Goal: Transaction & Acquisition: Purchase product/service

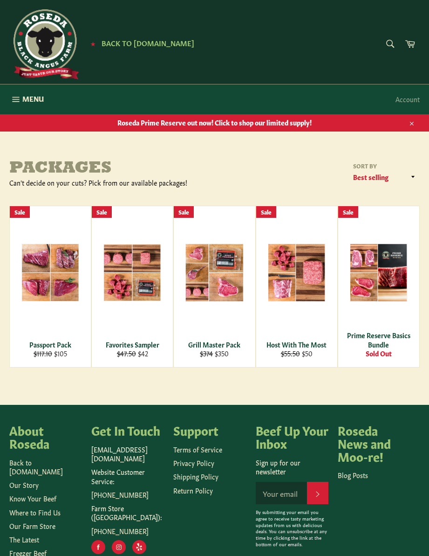
click at [28, 289] on span "View" at bounding box center [51, 288] width 60 height 24
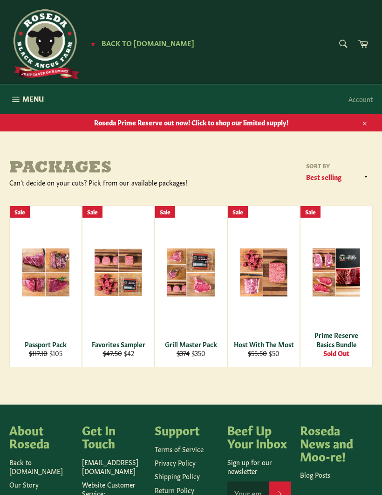
scroll to position [31, 0]
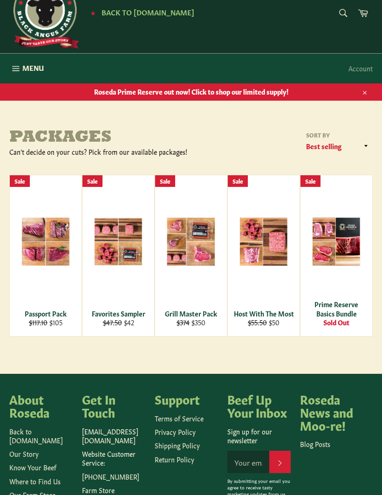
click at [106, 245] on span "View" at bounding box center [119, 257] width 60 height 24
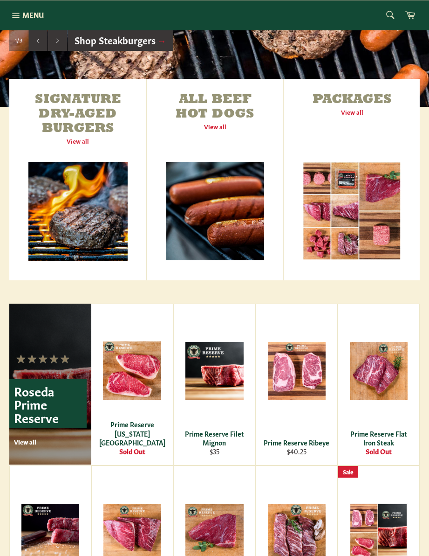
click at [24, 434] on div "Roseda Prime Reserve View all" at bounding box center [47, 412] width 77 height 67
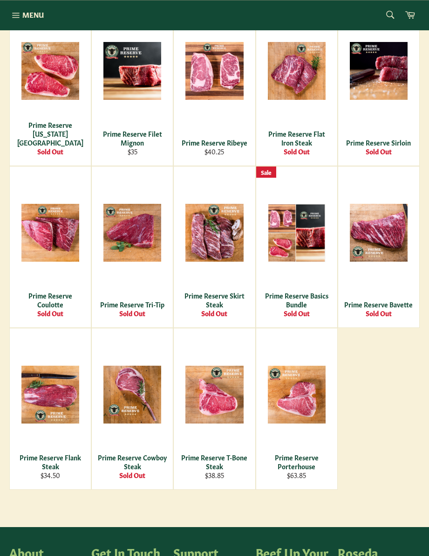
scroll to position [256, 0]
